Goal: Information Seeking & Learning: Check status

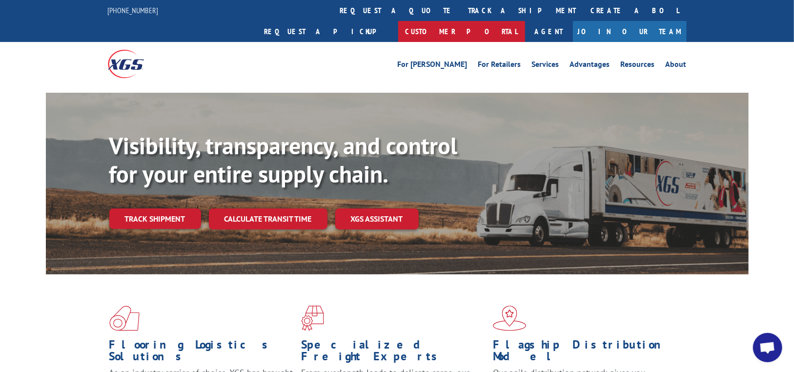
click at [525, 21] on link "Customer Portal" at bounding box center [461, 31] width 127 height 21
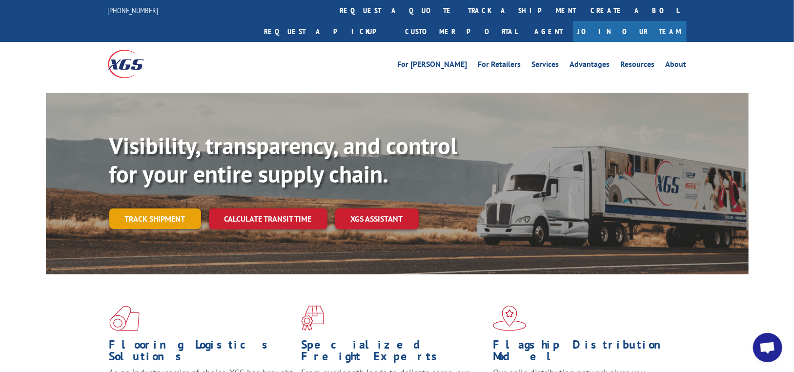
click at [152, 208] on link "Track shipment" at bounding box center [155, 218] width 92 height 21
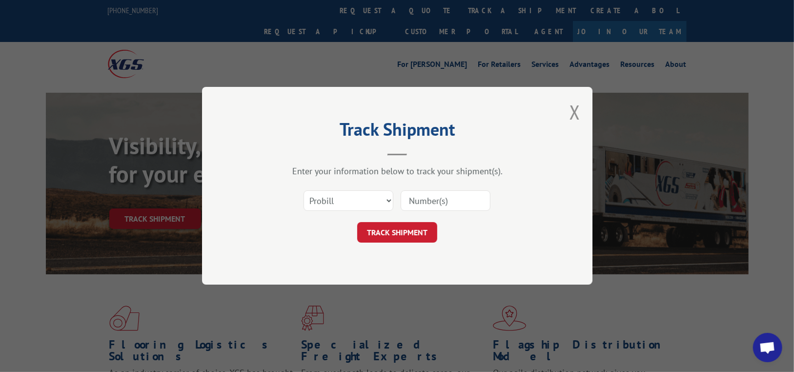
click at [418, 198] on input at bounding box center [446, 201] width 90 height 21
type input "12971107"
click button "TRACK SHIPMENT" at bounding box center [397, 233] width 80 height 21
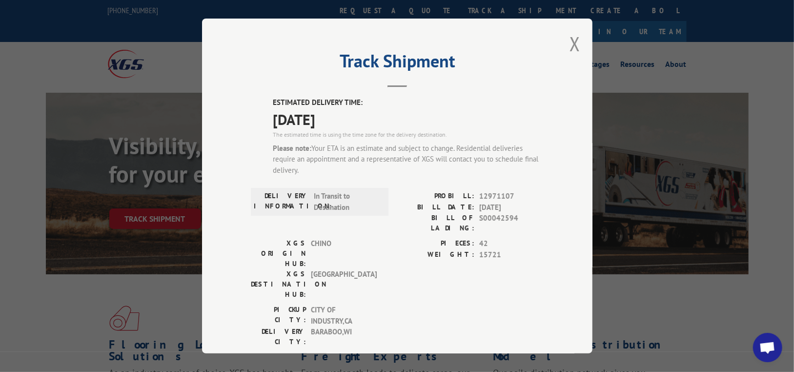
drag, startPoint x: 570, startPoint y: 41, endPoint x: 555, endPoint y: 47, distance: 16.2
click at [570, 42] on button "Close modal" at bounding box center [575, 44] width 11 height 26
